Goal: Entertainment & Leisure: Consume media (video, audio)

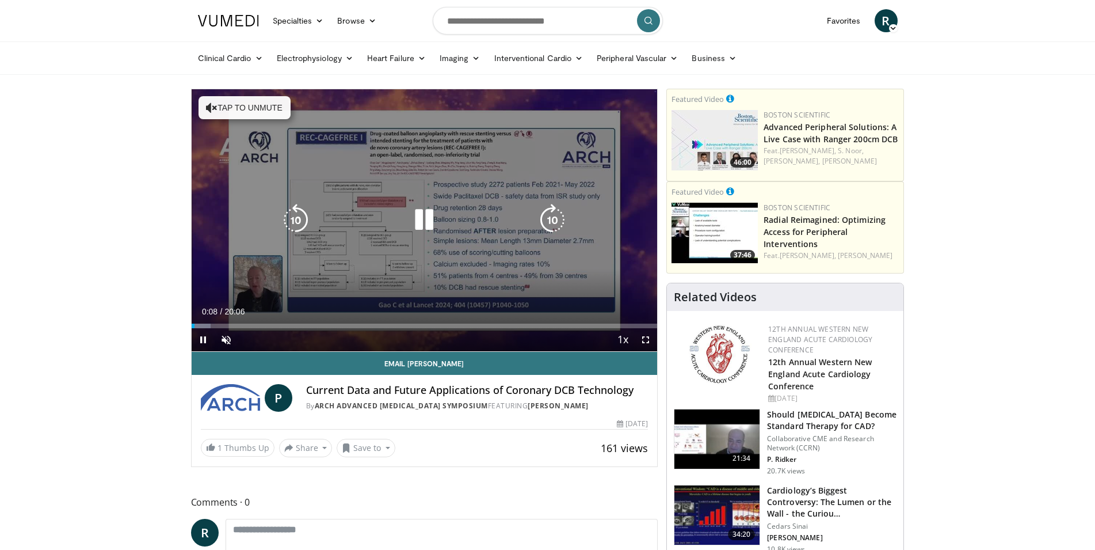
click at [211, 102] on icon "Video Player" at bounding box center [212, 108] width 12 height 12
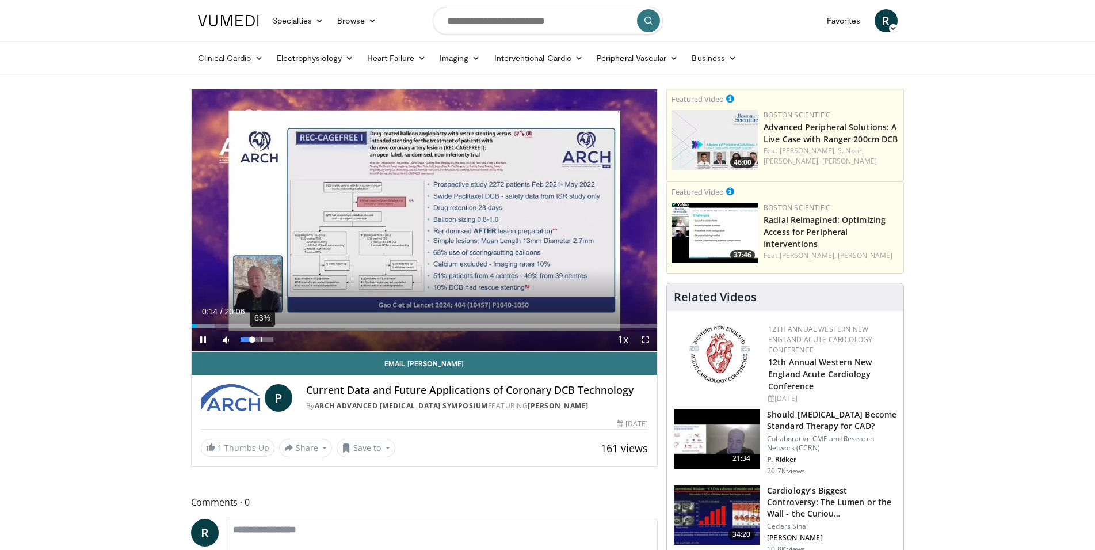
click at [261, 341] on div "63%" at bounding box center [257, 339] width 33 height 4
click at [646, 342] on video-js "**********" at bounding box center [425, 220] width 466 height 262
click at [648, 337] on span "Video Player" at bounding box center [645, 339] width 23 height 23
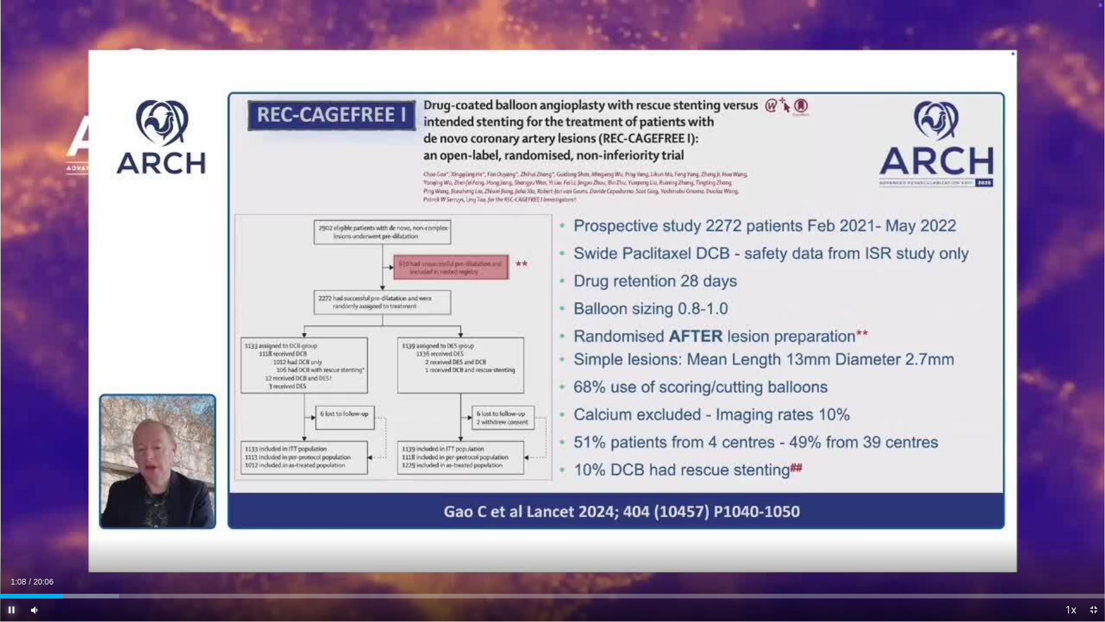
click at [10, 549] on span "Video Player" at bounding box center [11, 609] width 23 height 23
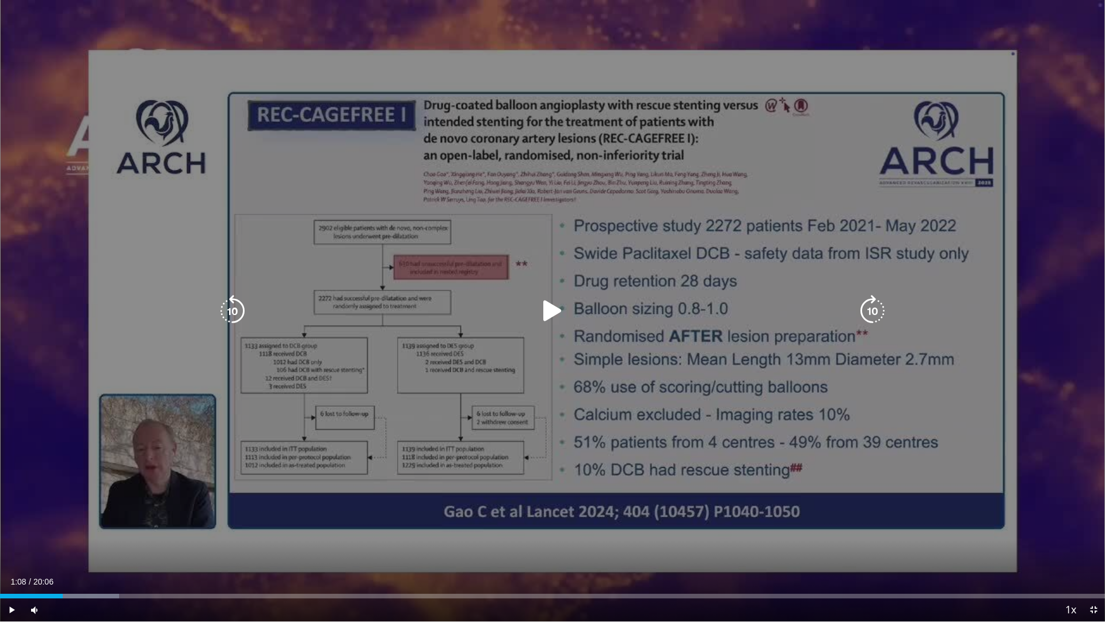
click at [542, 306] on icon "Video Player" at bounding box center [552, 311] width 32 height 32
click at [552, 311] on icon "Video Player" at bounding box center [552, 311] width 32 height 32
click at [551, 310] on icon "Video Player" at bounding box center [552, 311] width 32 height 32
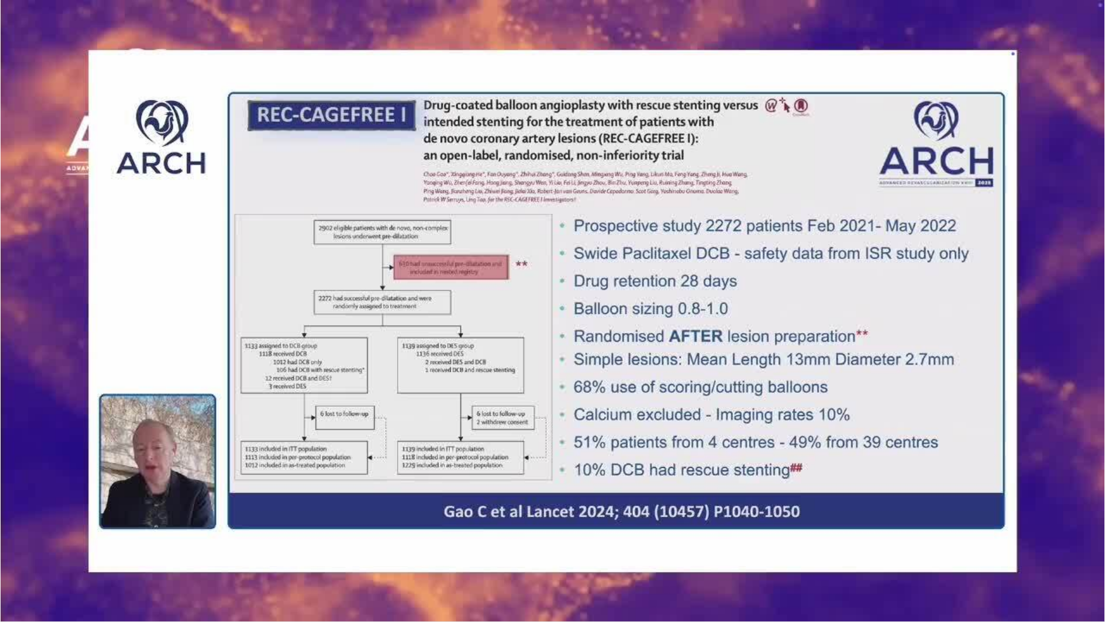
click at [1095, 549] on video-js "**********" at bounding box center [552, 311] width 1105 height 622
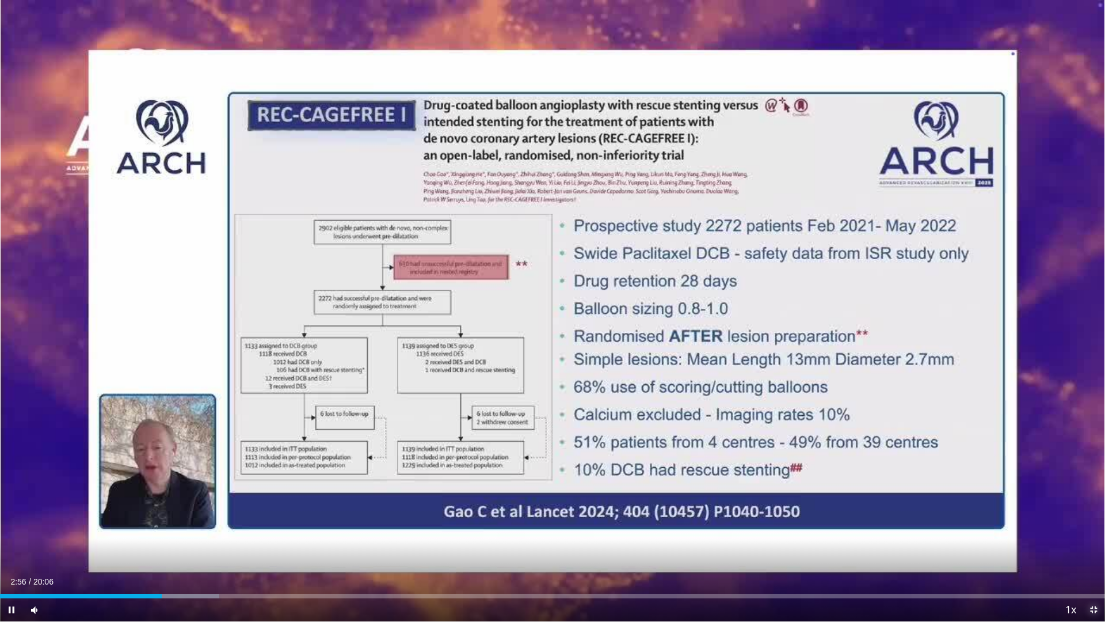
click at [1093, 549] on span "Video Player" at bounding box center [1093, 609] width 23 height 23
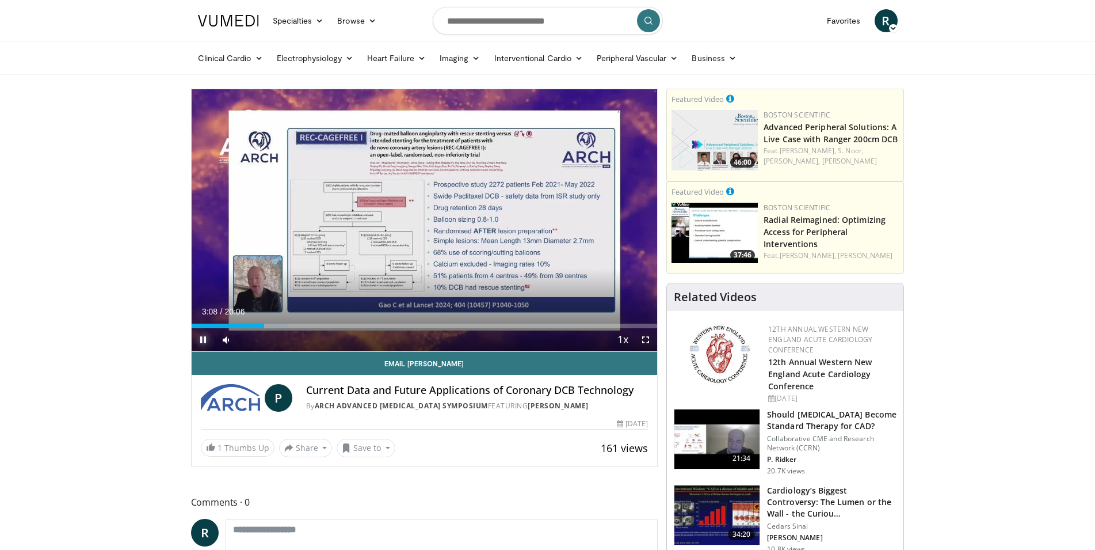
click at [202, 340] on span "Video Player" at bounding box center [203, 339] width 23 height 23
